Goal: Find specific page/section: Find specific page/section

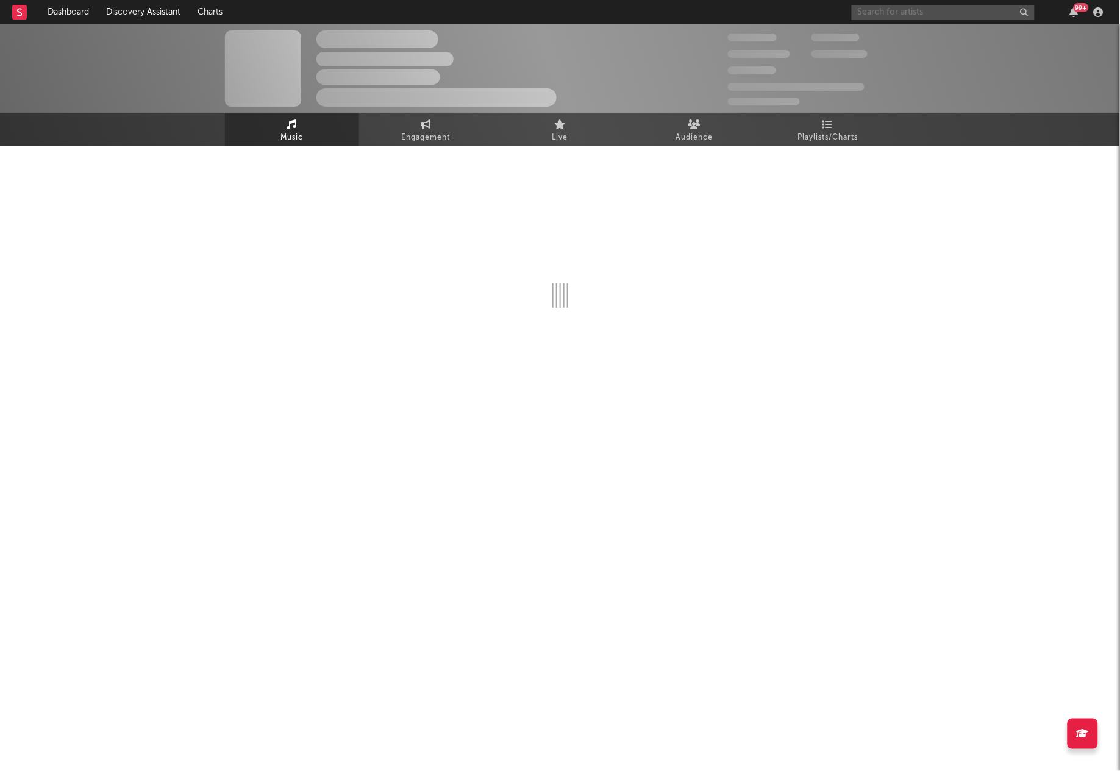
click at [884, 12] on input "text" at bounding box center [943, 12] width 183 height 15
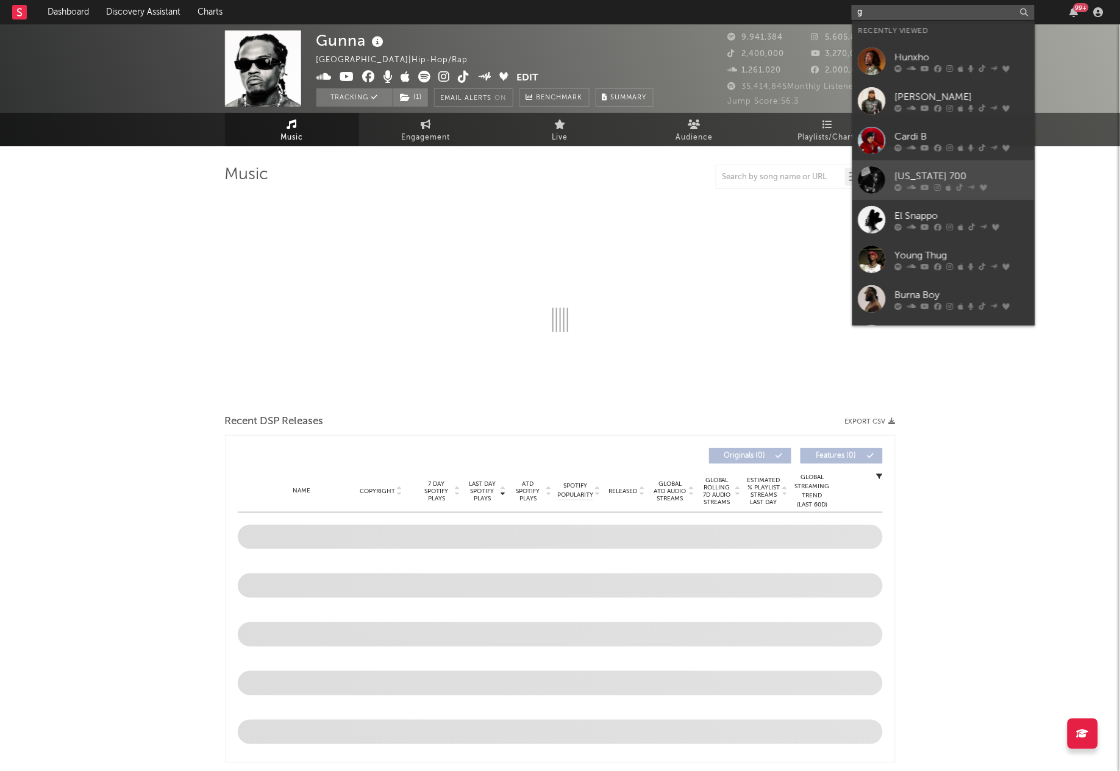
type input "gu"
select select "6m"
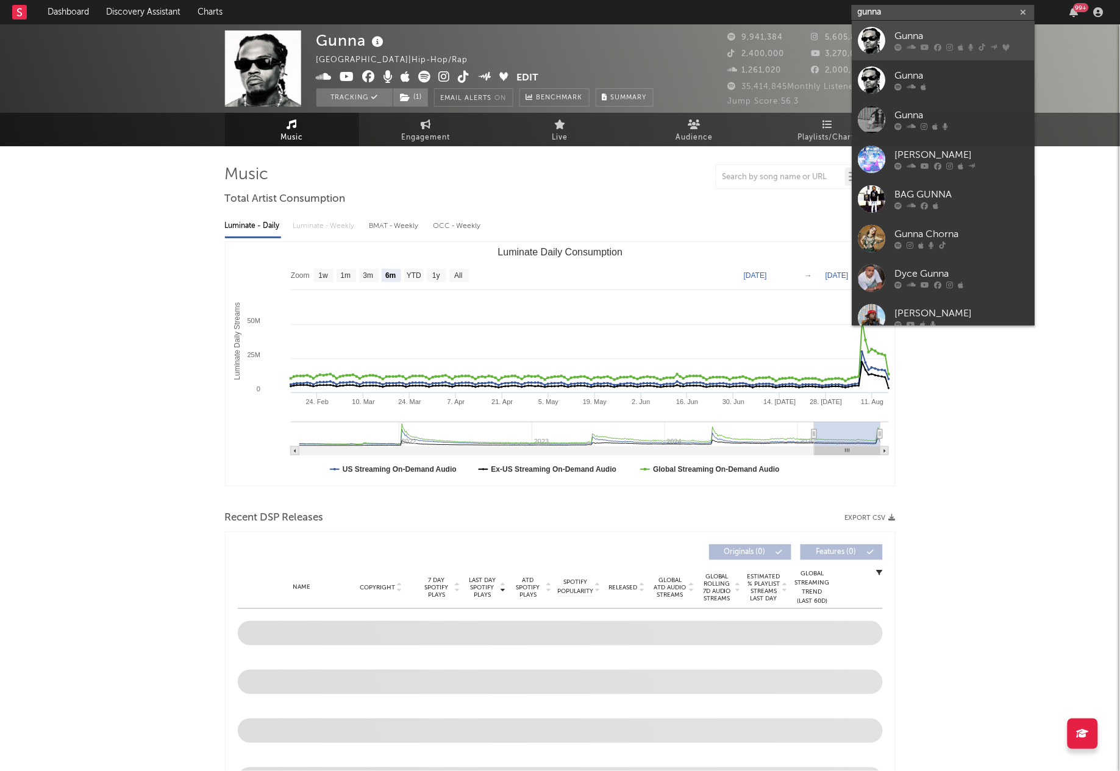
type input "gunna"
click at [952, 45] on div at bounding box center [962, 47] width 134 height 7
